Goal: Information Seeking & Learning: Compare options

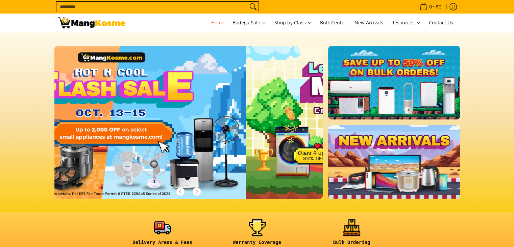
scroll to position [0, 269]
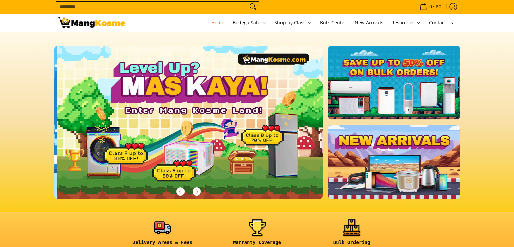
click at [173, 8] on input "Search..." at bounding box center [151, 7] width 191 height 10
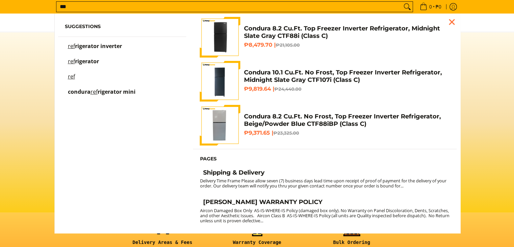
type input "***"
click at [90, 52] on p "ref rigerator inverter" at bounding box center [95, 50] width 54 height 12
click at [90, 44] on span "rigerator inverter" at bounding box center [98, 45] width 47 height 7
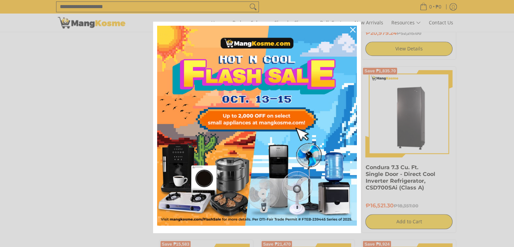
scroll to position [642, 0]
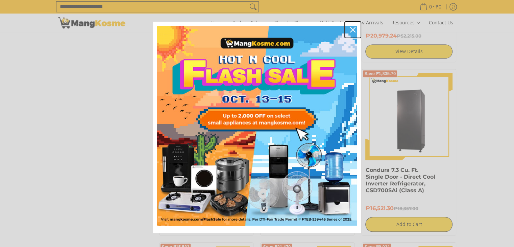
click at [351, 26] on div "Close" at bounding box center [353, 29] width 11 height 11
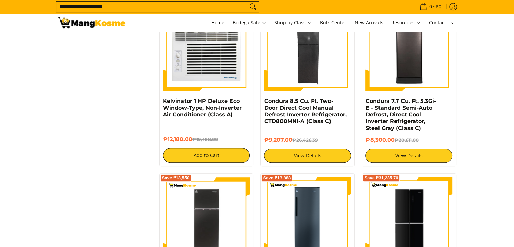
scroll to position [473, 0]
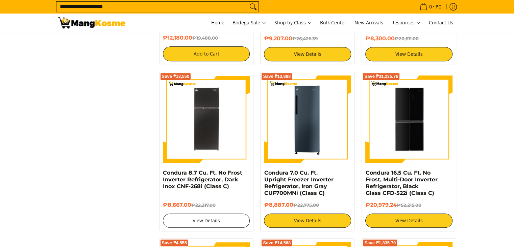
click at [202, 217] on link "View Details" at bounding box center [206, 220] width 87 height 14
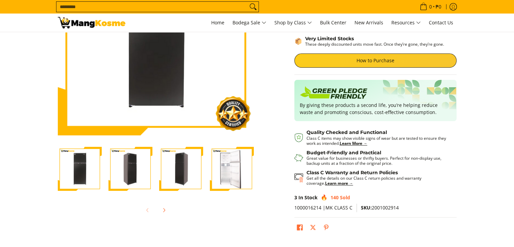
scroll to position [101, 0]
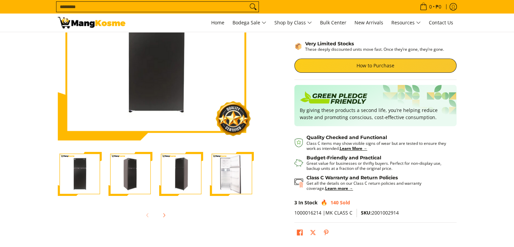
click at [126, 169] on img "Condura 8.7 Cu. Ft. No Frost Inverter Refrigerator, Dark Inox CNF-268i (Class C…" at bounding box center [131, 173] width 44 height 43
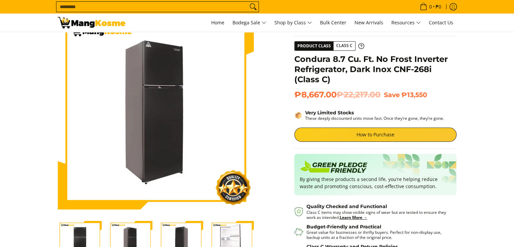
scroll to position [169, 0]
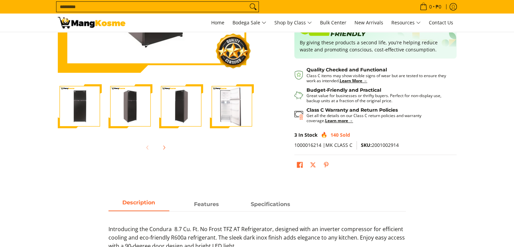
click at [139, 110] on img "Condura 8.7 Cu. Ft. No Frost Inverter Refrigerator, Dark Inox CNF-268i (Class C…" at bounding box center [131, 106] width 44 height 43
click at [230, 110] on img "Condura 8.7 Cu. Ft. No Frost Inverter Refrigerator, Dark Inox CNF-268i (Class C…" at bounding box center [232, 106] width 44 height 43
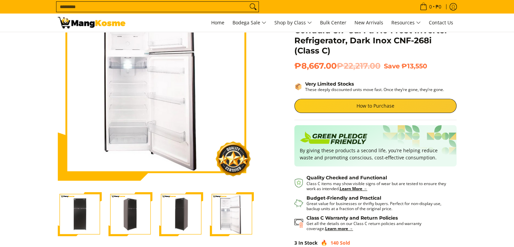
scroll to position [0, 0]
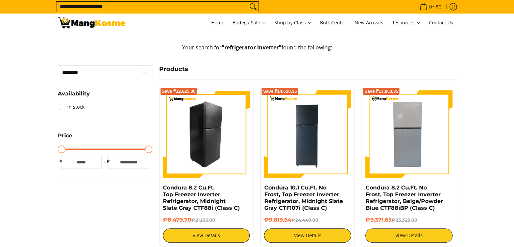
scroll to position [135, 0]
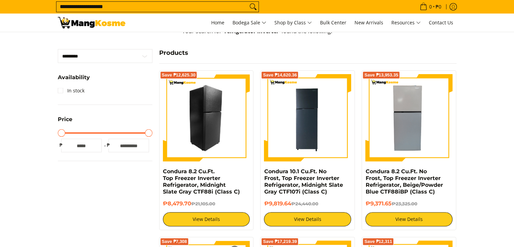
click at [203, 127] on img at bounding box center [206, 117] width 87 height 87
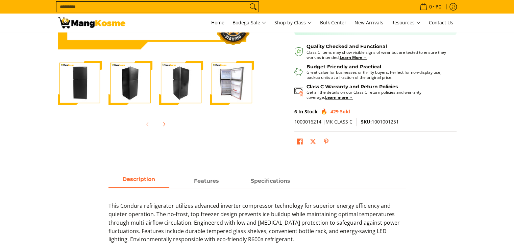
scroll to position [135, 0]
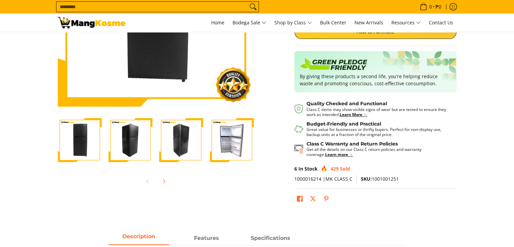
click at [183, 149] on img "Condura 8.2 Cu.Ft. Top Freezer Inverter Refrigerator, Midnight Slate Gray CTF88…" at bounding box center [181, 140] width 44 height 44
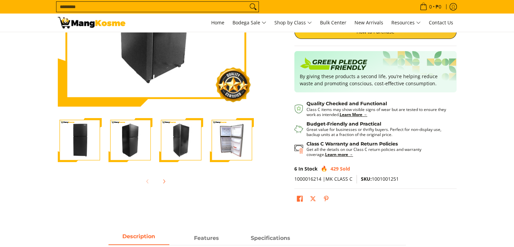
click at [225, 148] on img "Condura 8.2 Cu.Ft. Top Freezer Inverter Refrigerator, Midnight Slate Gray CTF88…" at bounding box center [232, 140] width 44 height 44
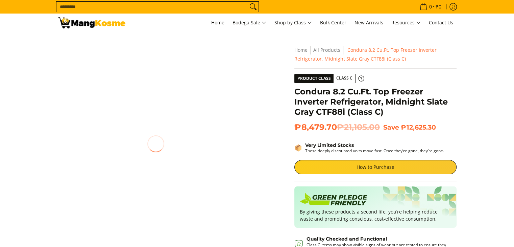
scroll to position [0, 0]
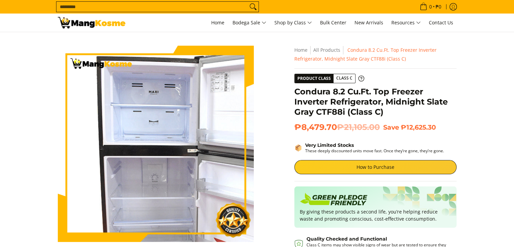
click at [133, 124] on img at bounding box center [156, 144] width 196 height 196
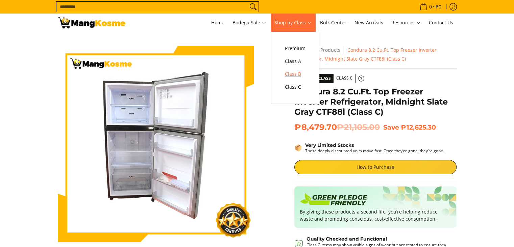
click at [298, 73] on span "Class B" at bounding box center [295, 74] width 21 height 8
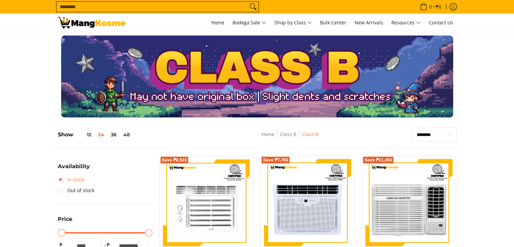
click at [62, 179] on link "In stock" at bounding box center [71, 179] width 27 height 11
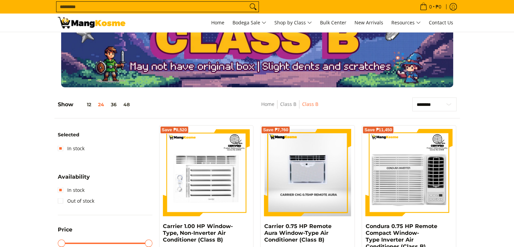
scroll to position [27, 0]
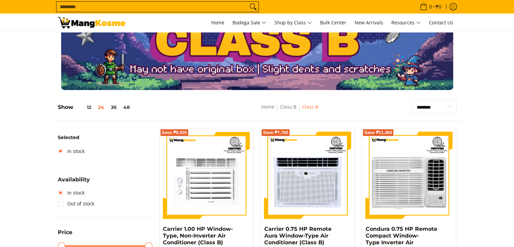
click at [448, 106] on select "**********" at bounding box center [434, 107] width 44 height 14
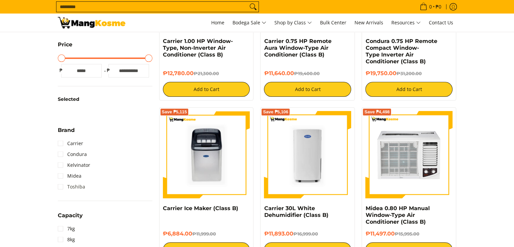
scroll to position [230, 0]
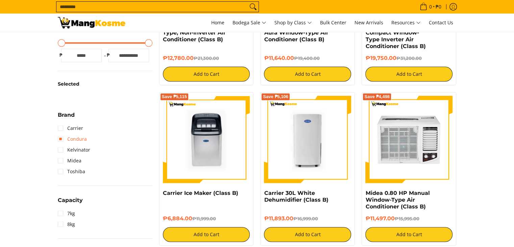
click at [60, 137] on link "Condura" at bounding box center [72, 139] width 29 height 11
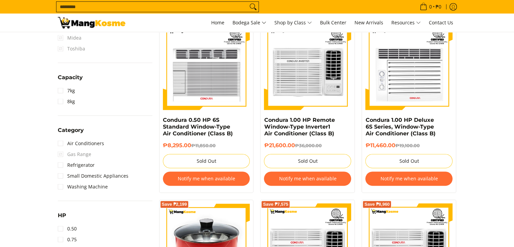
scroll to position [332, 0]
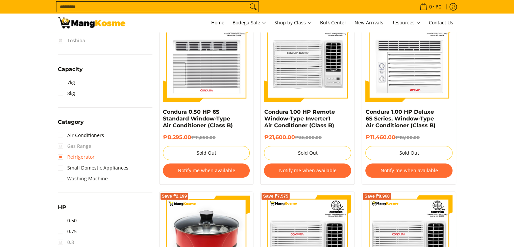
click at [62, 154] on link "Refrigerator" at bounding box center [76, 156] width 37 height 11
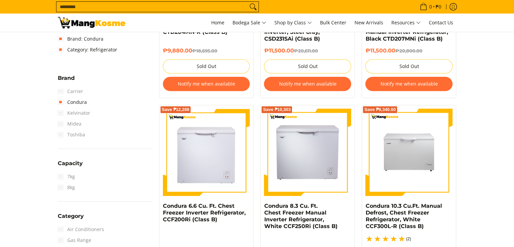
scroll to position [264, 0]
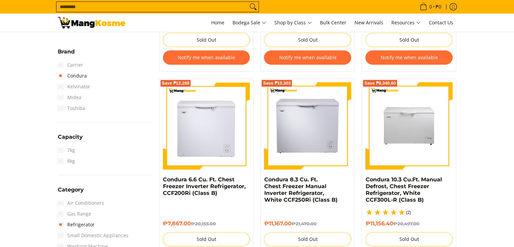
click at [60, 159] on span "8kg" at bounding box center [66, 161] width 17 height 11
click at [58, 149] on span "7kg" at bounding box center [66, 150] width 17 height 11
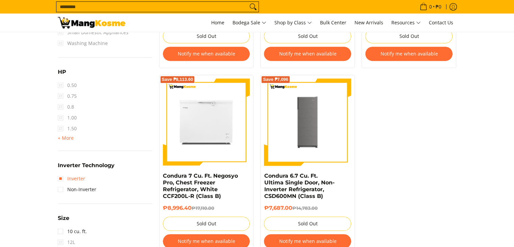
click at [60, 176] on link "Inverter" at bounding box center [71, 178] width 27 height 11
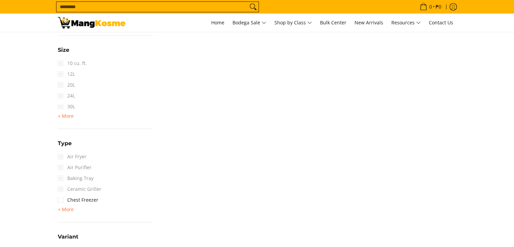
scroll to position [710, 0]
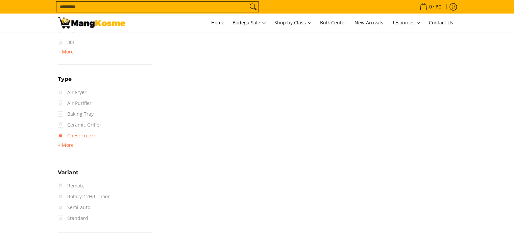
click at [62, 134] on link "Chest Freezer" at bounding box center [78, 135] width 41 height 11
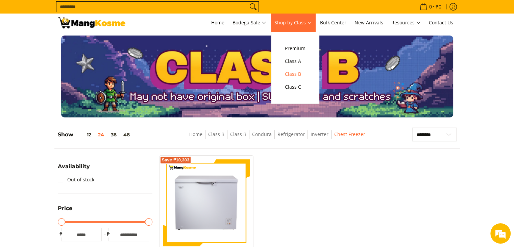
click at [312, 21] on span "Shop by Class" at bounding box center [294, 23] width 38 height 8
click at [306, 86] on span "Class C" at bounding box center [295, 87] width 21 height 8
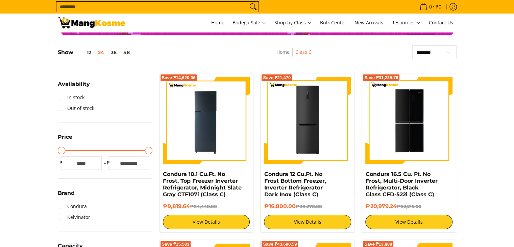
scroll to position [81, 0]
